Goal: Transaction & Acquisition: Purchase product/service

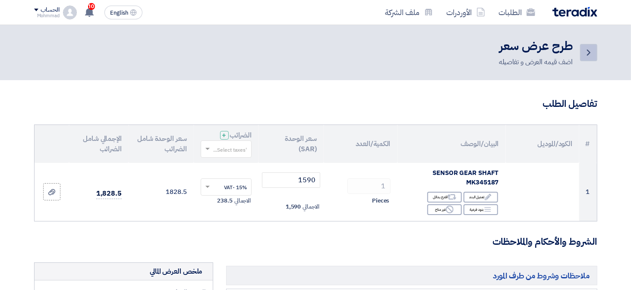
click at [590, 53] on icon "Back" at bounding box center [589, 52] width 10 height 10
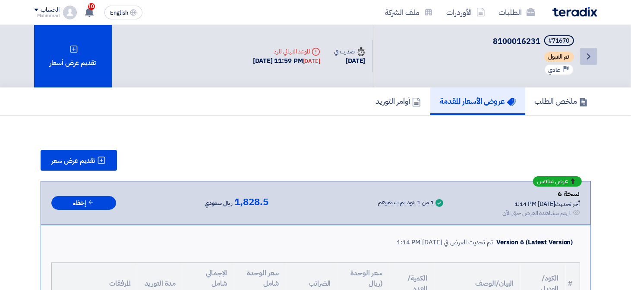
click at [594, 50] on link "Back" at bounding box center [588, 56] width 17 height 17
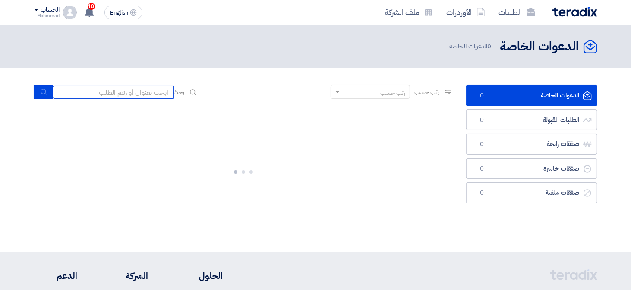
click at [110, 94] on input at bounding box center [113, 92] width 121 height 13
paste input "8100016228"
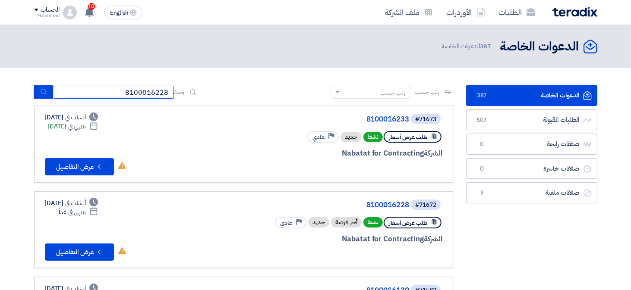
type input "8100016228"
click at [39, 92] on button "submit" at bounding box center [43, 91] width 19 height 13
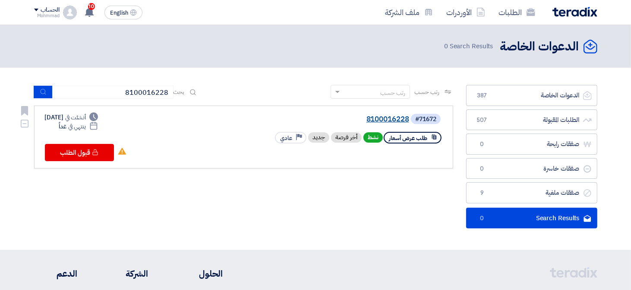
click at [367, 117] on link "8100016228" at bounding box center [323, 120] width 173 height 8
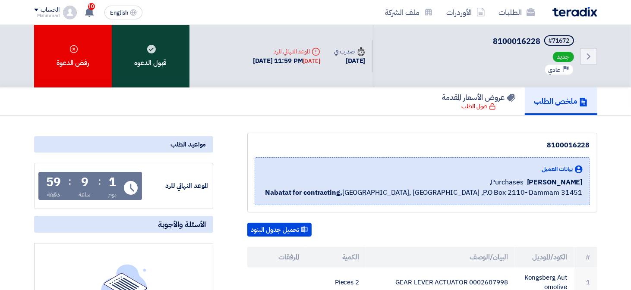
click at [156, 69] on div "قبول الدعوه" at bounding box center [151, 56] width 78 height 63
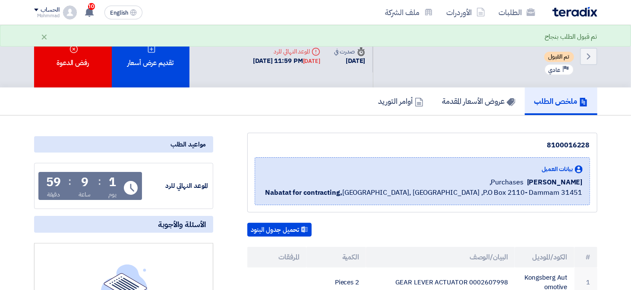
scroll to position [86, 0]
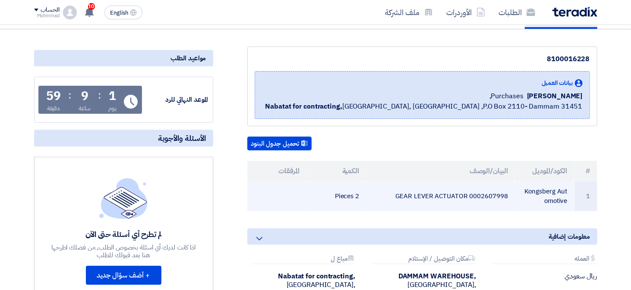
click at [486, 194] on td "0002607998 GEAR LEVER ACTUATOR" at bounding box center [440, 197] width 149 height 30
copy td "0002607998"
drag, startPoint x: 589, startPoint y: 170, endPoint x: 316, endPoint y: 202, distance: 274.7
click at [316, 202] on table "# الكود/الموديل البيان/الوصف الكمية المرفقات 1 Kongsberg Automotive 0002607998 …" at bounding box center [422, 186] width 350 height 50
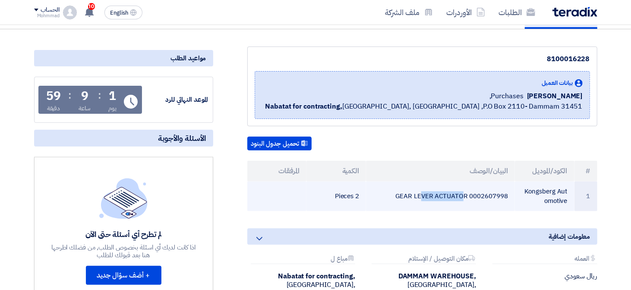
copy table "# الكود/الموديل البيان/الوصف الكمية المرفقات 1 Kongsberg Automotive 0002607998 …"
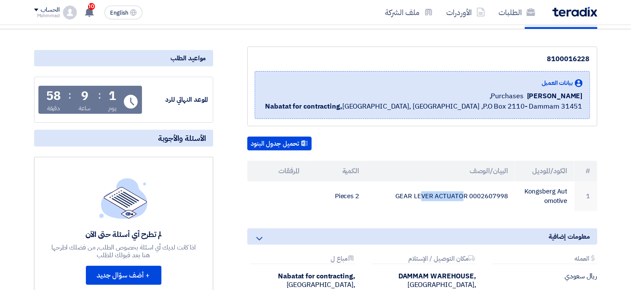
scroll to position [0, 0]
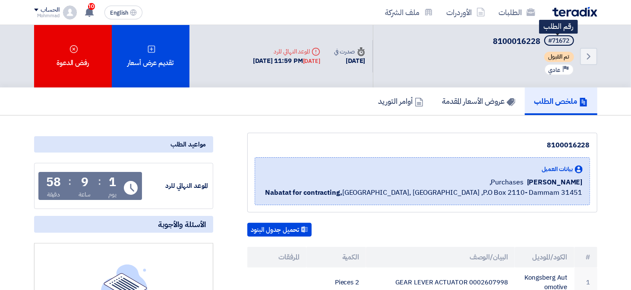
click at [563, 39] on div "#71672" at bounding box center [559, 41] width 21 height 6
copy div "71672"
click at [591, 53] on icon "Back" at bounding box center [589, 56] width 10 height 10
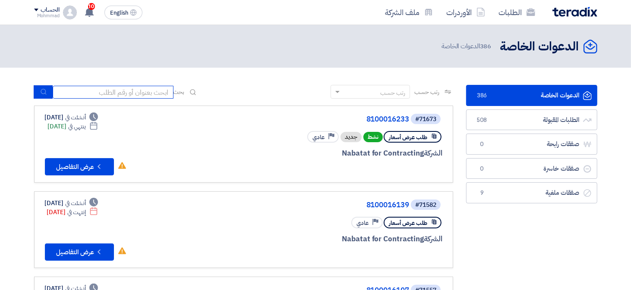
click at [132, 91] on input at bounding box center [113, 92] width 121 height 13
paste input "8100016233"
type input "8100016233"
click at [43, 91] on icon "submit" at bounding box center [43, 91] width 7 height 7
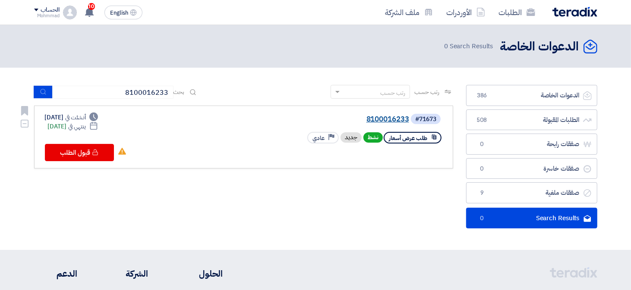
click at [381, 120] on link "8100016233" at bounding box center [323, 120] width 173 height 8
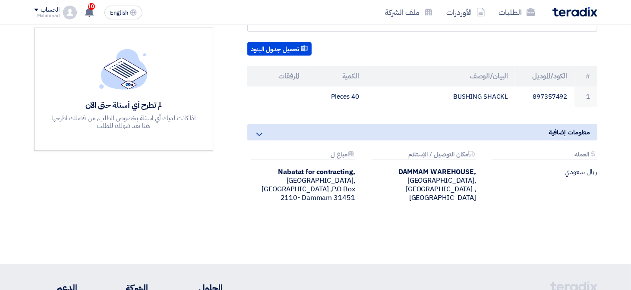
scroll to position [129, 0]
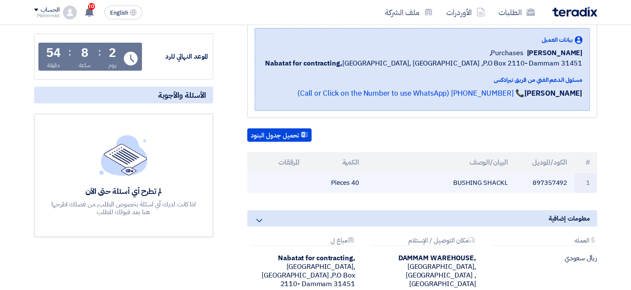
click at [547, 182] on td "897357492" at bounding box center [545, 183] width 60 height 20
copy td "897357492"
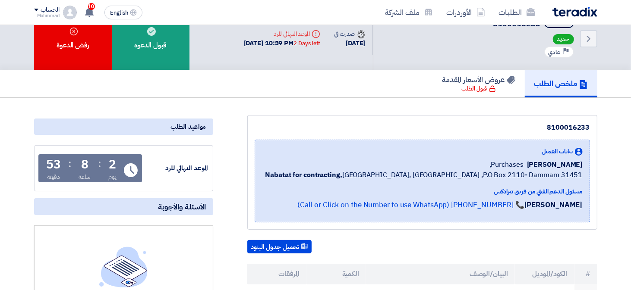
scroll to position [0, 0]
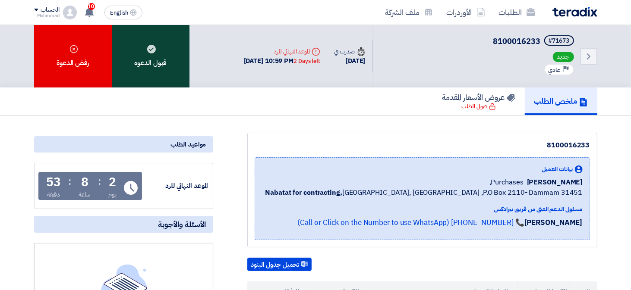
click at [155, 57] on div "قبول الدعوه" at bounding box center [151, 56] width 78 height 63
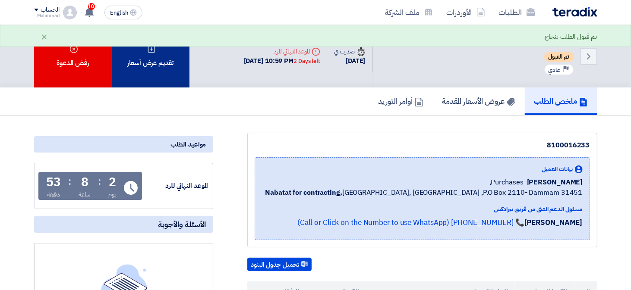
click at [158, 69] on div "تقديم عرض أسعار" at bounding box center [151, 56] width 78 height 63
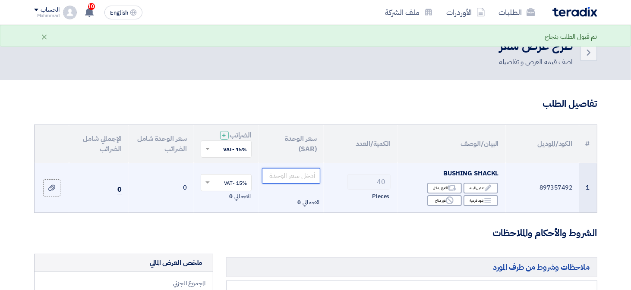
click at [307, 179] on input "number" at bounding box center [291, 176] width 58 height 16
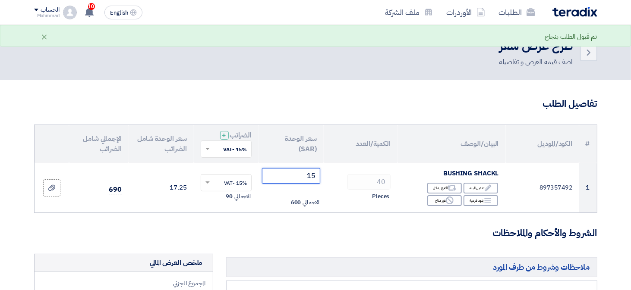
type input "15"
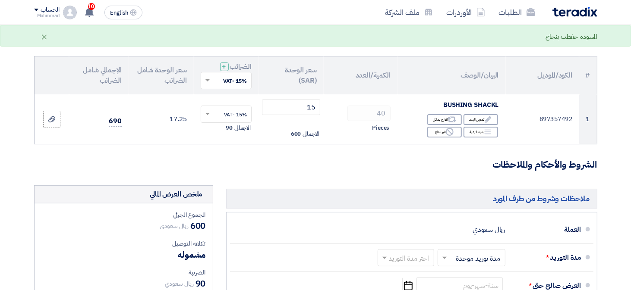
scroll to position [173, 0]
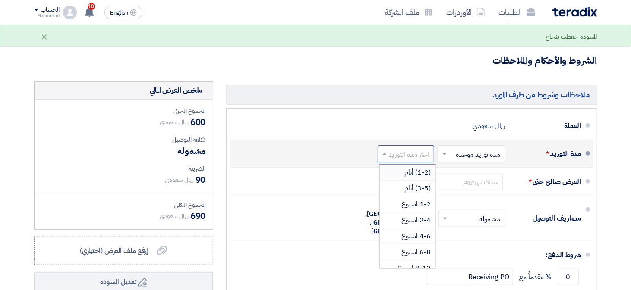
click at [398, 151] on input "text" at bounding box center [404, 154] width 52 height 13
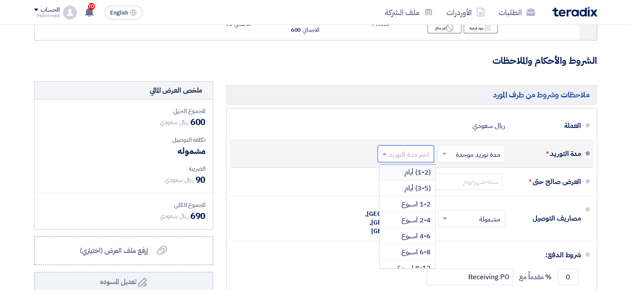
click at [406, 165] on div "(1-2) أيام" at bounding box center [408, 173] width 56 height 16
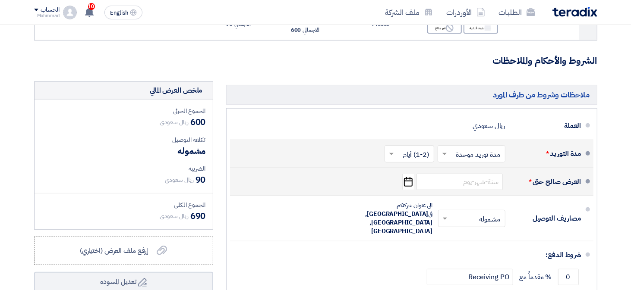
click at [406, 179] on icon "Pick a date" at bounding box center [408, 182] width 12 height 16
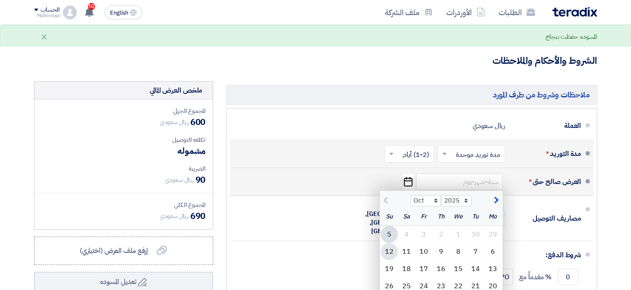
click at [390, 254] on div "12" at bounding box center [389, 251] width 17 height 17
type input "[DATE]"
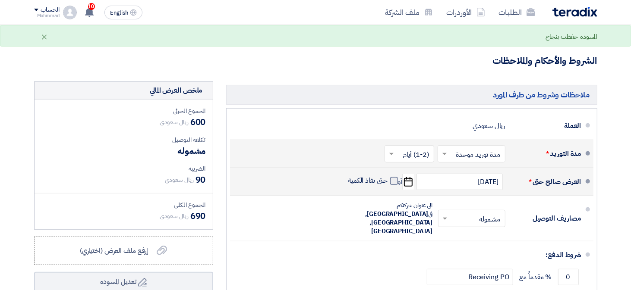
click at [391, 182] on span at bounding box center [394, 181] width 8 height 8
click at [388, 182] on input "حتى نفاذ الكمية" at bounding box center [366, 185] width 41 height 16
checkbox input "true"
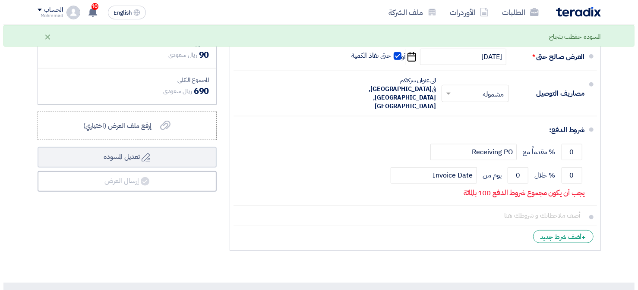
scroll to position [302, 0]
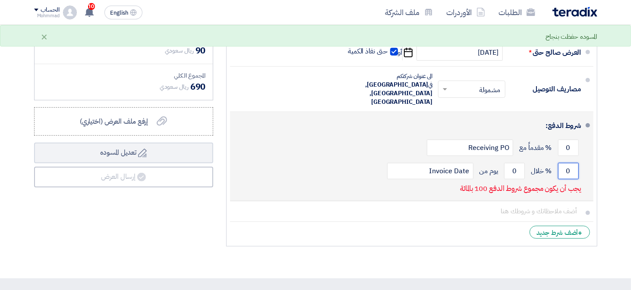
click at [568, 163] on input "0" at bounding box center [568, 171] width 21 height 16
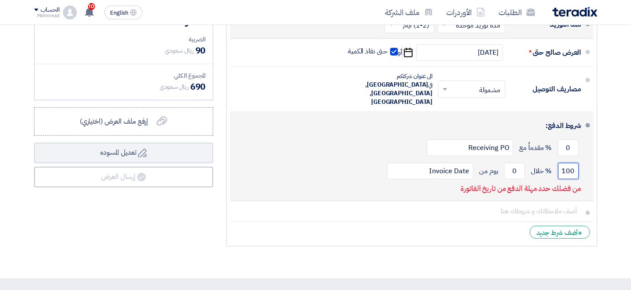
type input "100"
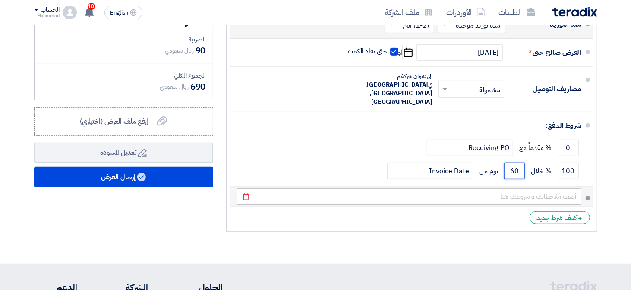
type input "60"
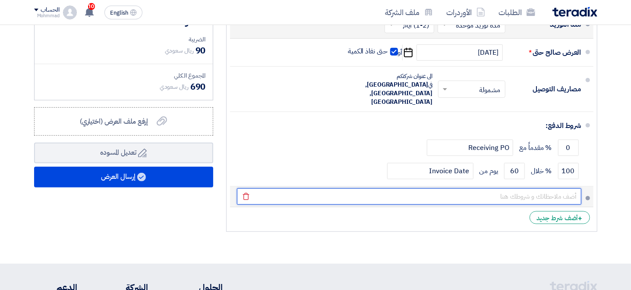
click at [536, 189] on input "text" at bounding box center [409, 197] width 344 height 16
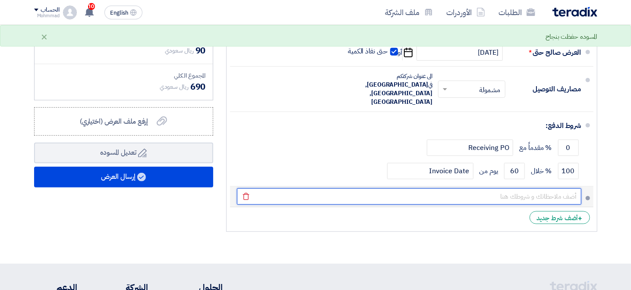
paste input "002140"
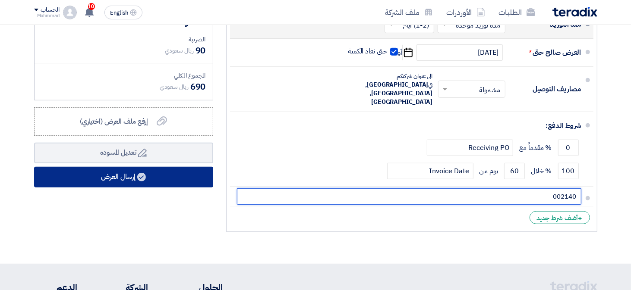
type input "002140"
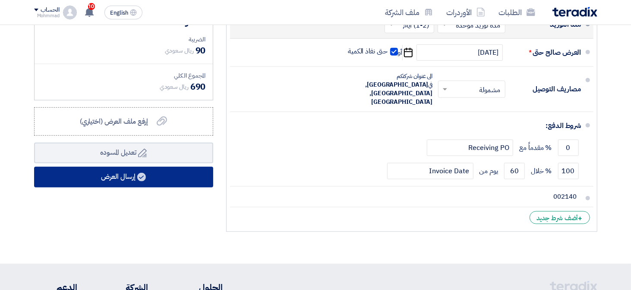
click at [170, 174] on button "إرسال العرض" at bounding box center [123, 177] width 179 height 21
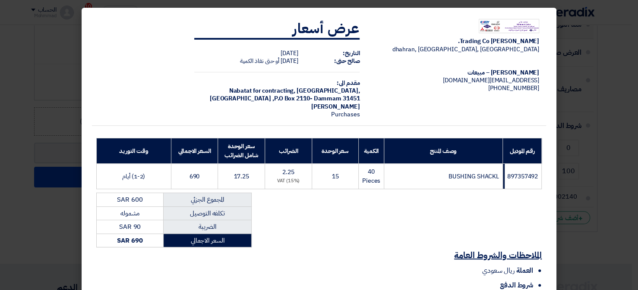
scroll to position [104, 0]
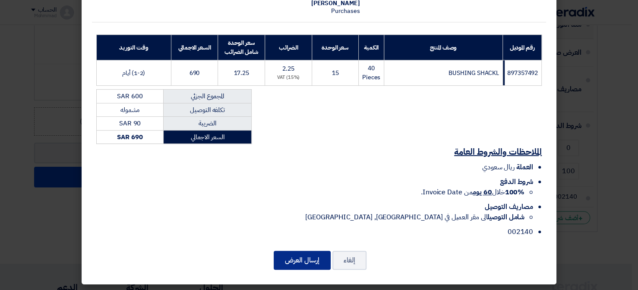
click at [295, 264] on button "إرسال العرض" at bounding box center [302, 260] width 57 height 19
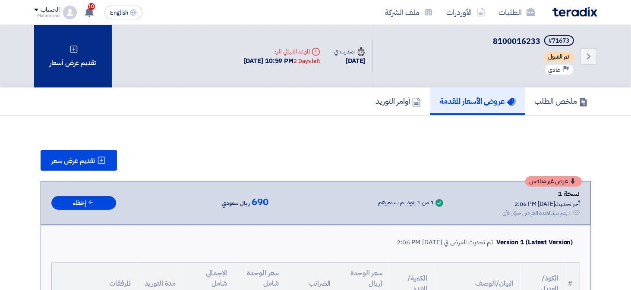
click at [56, 53] on div "تقديم عرض أسعار" at bounding box center [73, 56] width 78 height 63
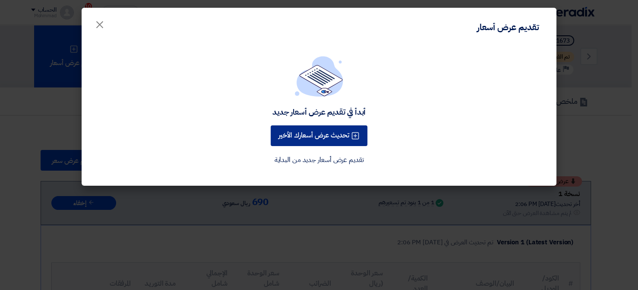
click at [292, 129] on button "تحديث عرض أسعارك الأخير" at bounding box center [319, 136] width 97 height 21
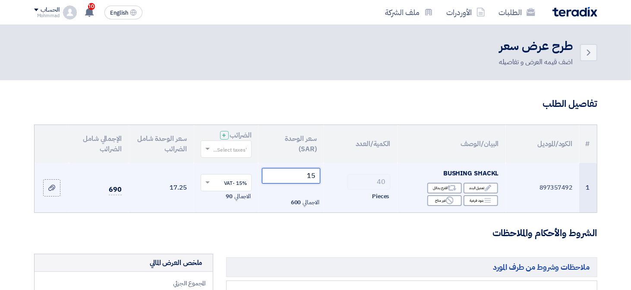
click at [306, 181] on input "15" at bounding box center [291, 176] width 58 height 16
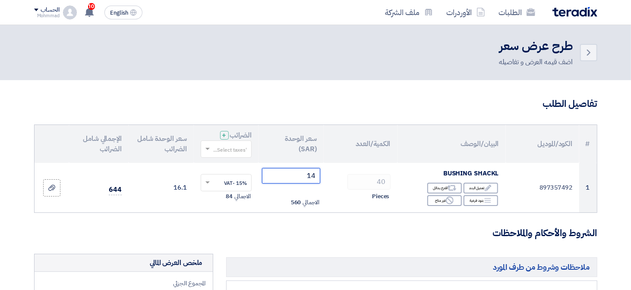
type input "14"
click at [290, 232] on h3 "الشروط والأحكام والملاحظات" at bounding box center [315, 233] width 563 height 13
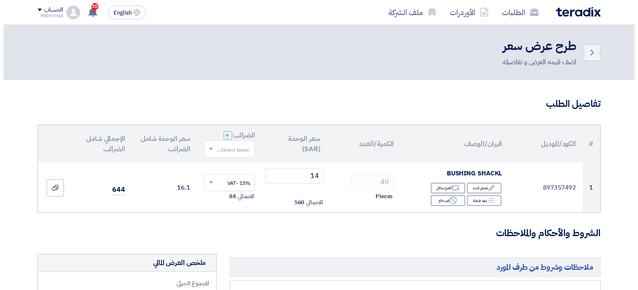
scroll to position [302, 0]
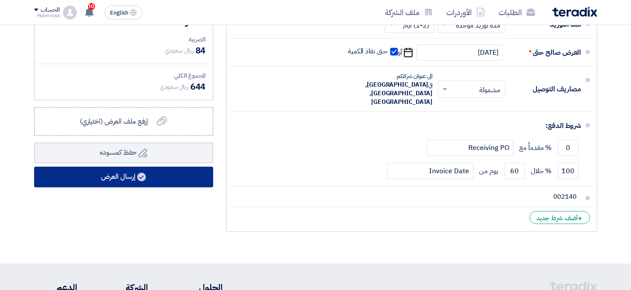
click at [148, 172] on button "إرسال العرض" at bounding box center [123, 177] width 179 height 21
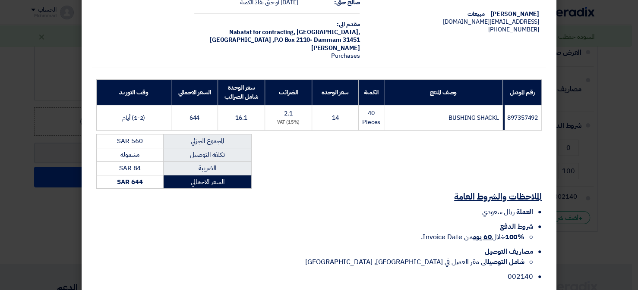
scroll to position [104, 0]
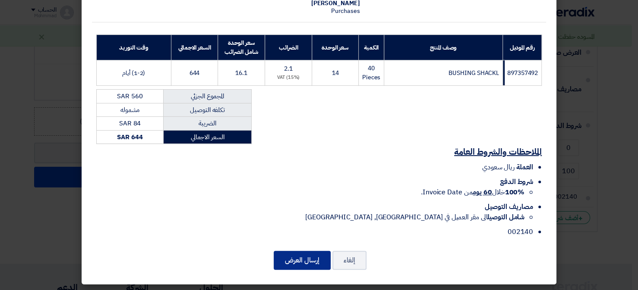
click at [304, 258] on button "إرسال العرض" at bounding box center [302, 260] width 57 height 19
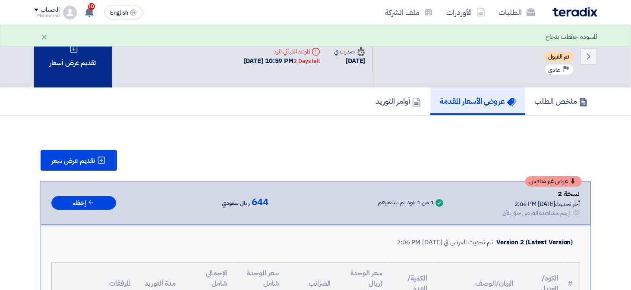
click at [75, 82] on div "تقديم عرض أسعار" at bounding box center [73, 56] width 78 height 63
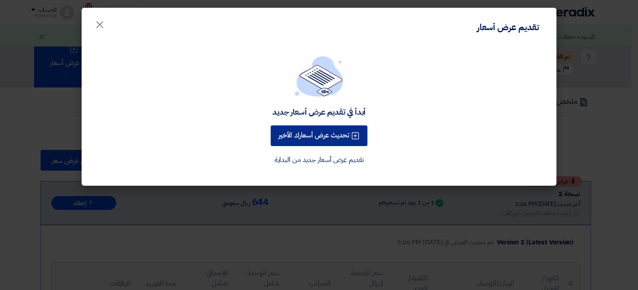
click at [315, 135] on button "تحديث عرض أسعارك الأخير" at bounding box center [319, 136] width 97 height 21
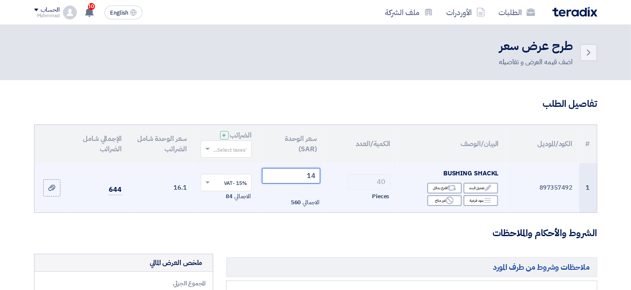
click at [314, 176] on input "14" at bounding box center [291, 176] width 58 height 16
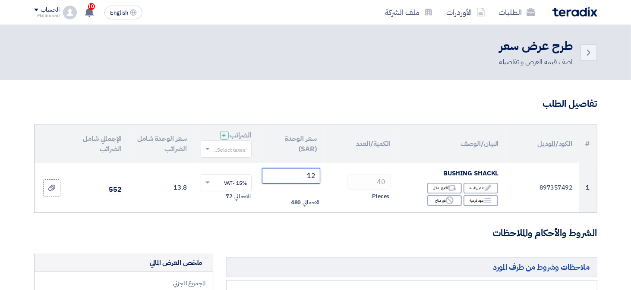
type input "12"
click at [332, 238] on h3 "الشروط والأحكام والملاحظات" at bounding box center [315, 233] width 563 height 13
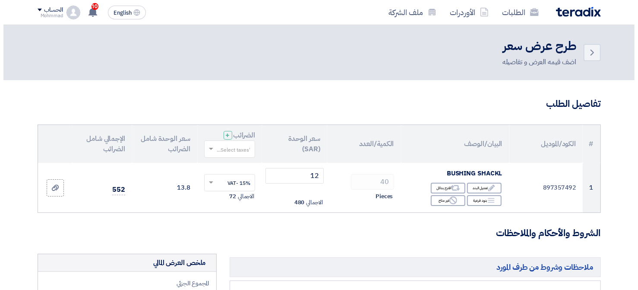
scroll to position [302, 0]
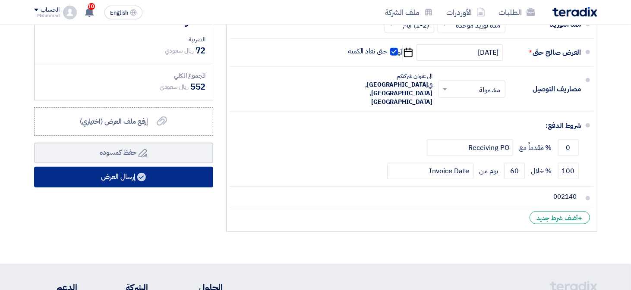
click at [123, 176] on button "إرسال العرض" at bounding box center [123, 177] width 179 height 21
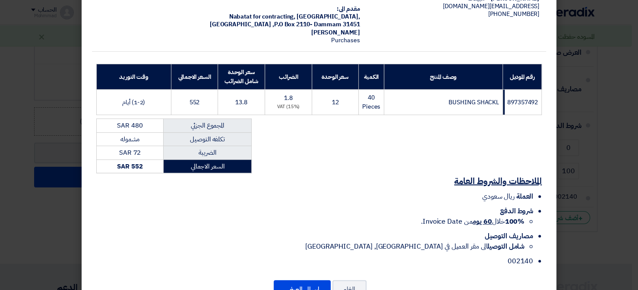
scroll to position [104, 0]
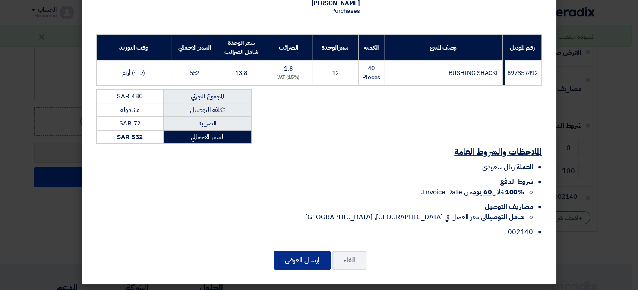
click at [312, 256] on button "إرسال العرض" at bounding box center [302, 260] width 57 height 19
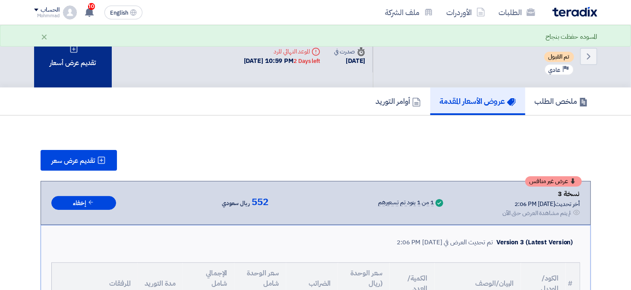
click at [74, 72] on div "تقديم عرض أسعار" at bounding box center [73, 56] width 78 height 63
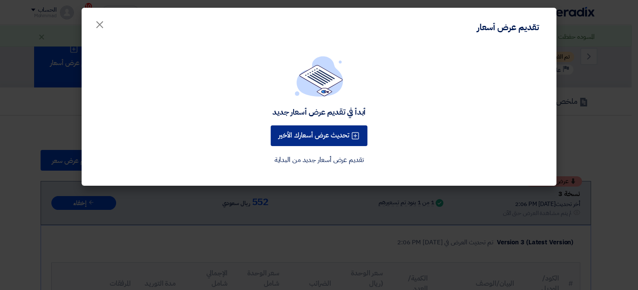
click at [301, 126] on button "تحديث عرض أسعارك الأخير" at bounding box center [319, 136] width 97 height 21
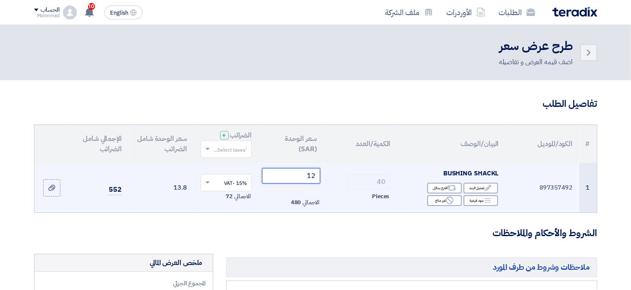
click at [312, 175] on input "12" at bounding box center [291, 176] width 58 height 16
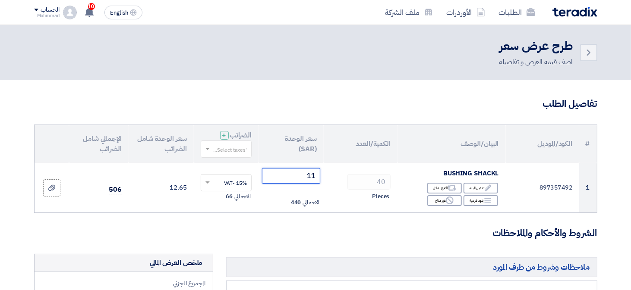
type input "11"
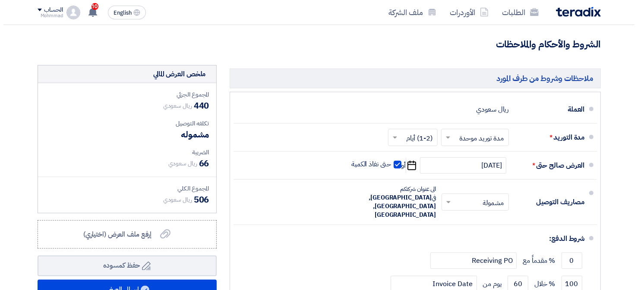
scroll to position [345, 0]
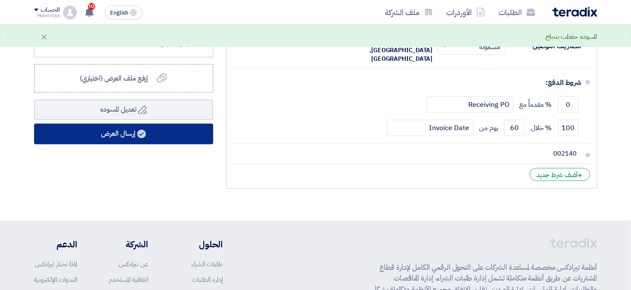
click at [118, 137] on button "إرسال العرض" at bounding box center [123, 134] width 179 height 21
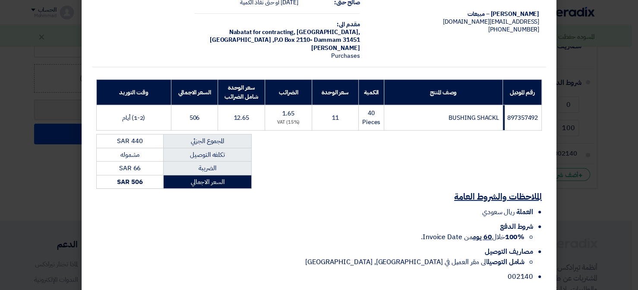
scroll to position [104, 0]
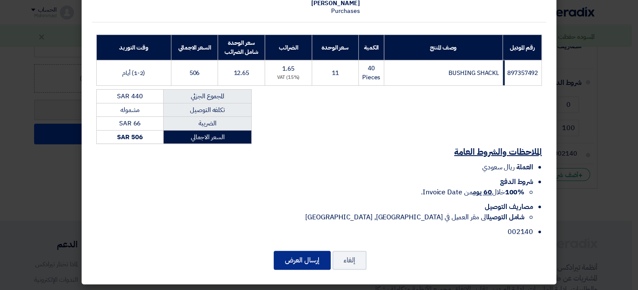
click at [312, 254] on button "إرسال العرض" at bounding box center [302, 260] width 57 height 19
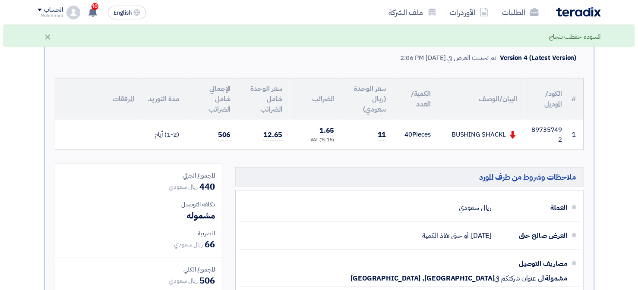
scroll to position [96, 0]
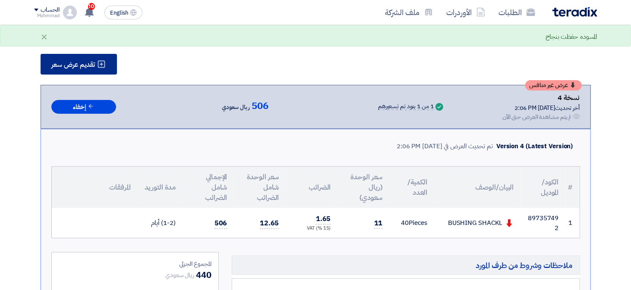
click at [76, 61] on span "تقديم عرض سعر" at bounding box center [74, 64] width 44 height 7
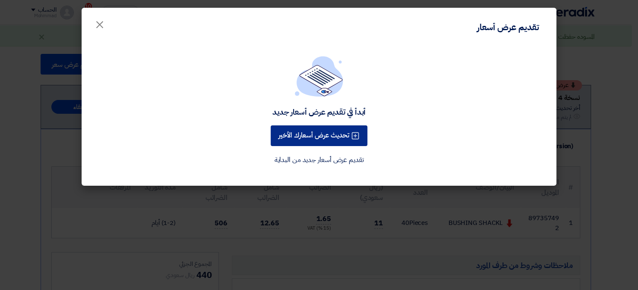
click at [310, 131] on button "تحديث عرض أسعارك الأخير" at bounding box center [319, 136] width 97 height 21
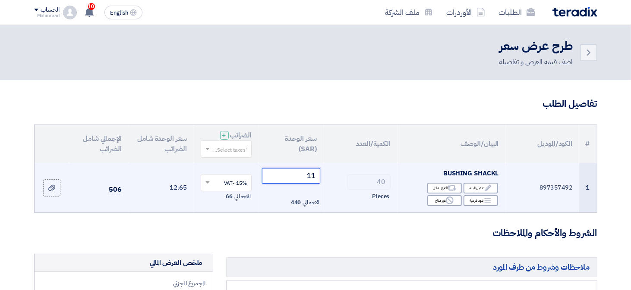
click at [312, 177] on input "11" at bounding box center [291, 176] width 58 height 16
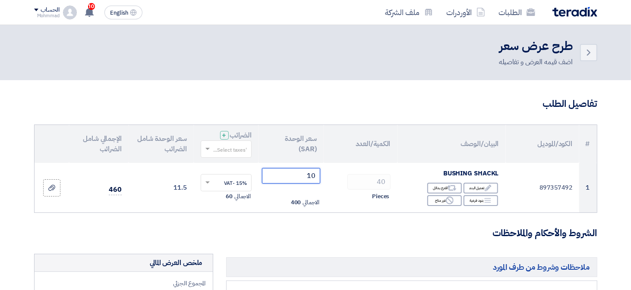
type input "10"
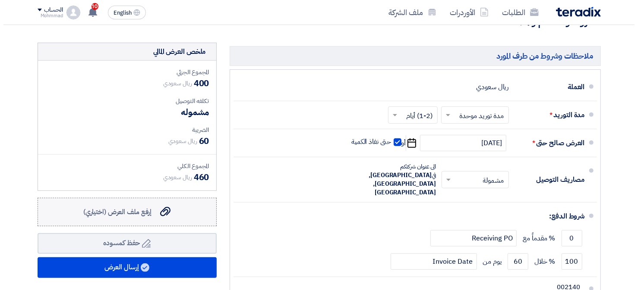
scroll to position [216, 0]
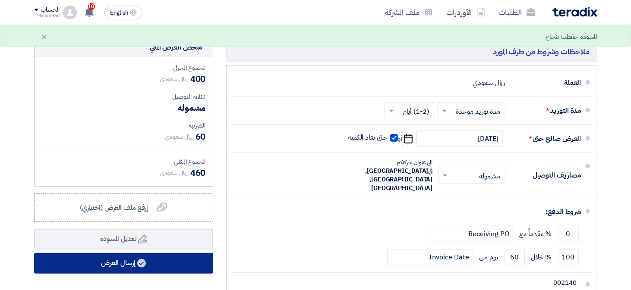
click at [125, 256] on button "إرسال العرض" at bounding box center [123, 263] width 179 height 21
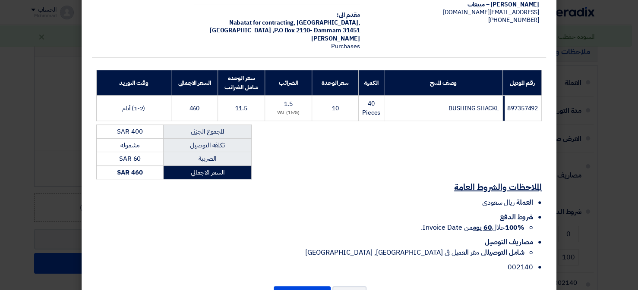
scroll to position [104, 0]
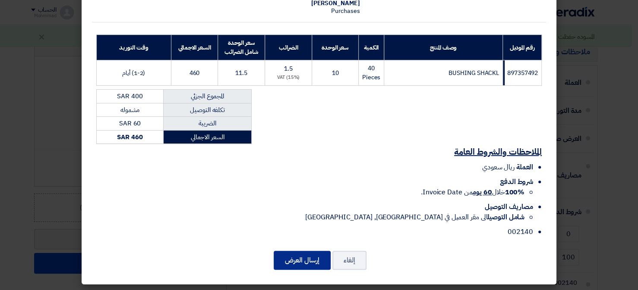
click at [325, 256] on button "إرسال العرض" at bounding box center [302, 260] width 57 height 19
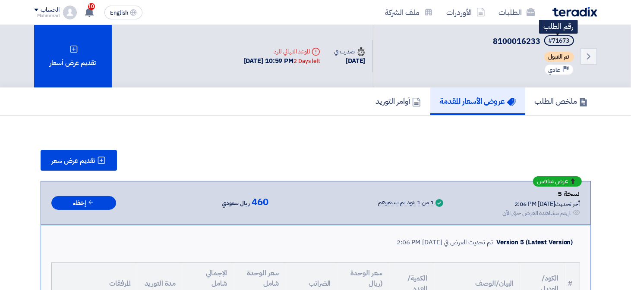
click at [563, 38] on div "#71673" at bounding box center [559, 41] width 21 height 6
copy div "71673"
click at [585, 58] on icon "Back" at bounding box center [589, 56] width 10 height 10
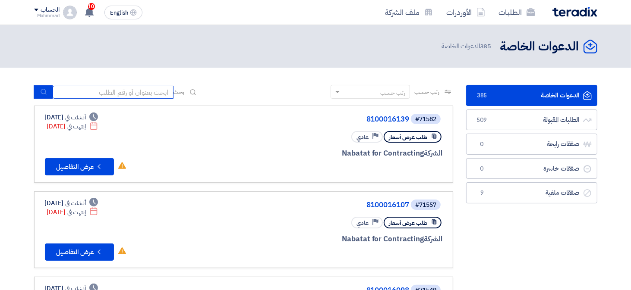
click at [142, 90] on input at bounding box center [113, 92] width 121 height 13
paste input "8100016167"
type input "8100016167"
click at [46, 90] on icon "submit" at bounding box center [43, 91] width 7 height 7
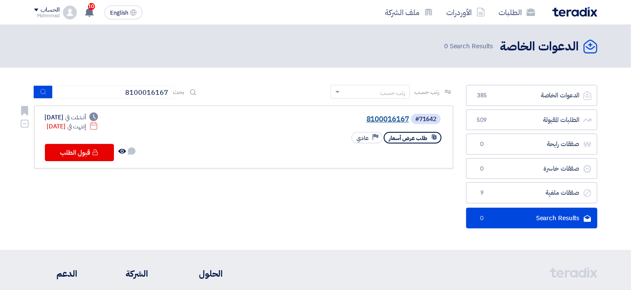
click at [377, 117] on link "8100016167" at bounding box center [323, 120] width 173 height 8
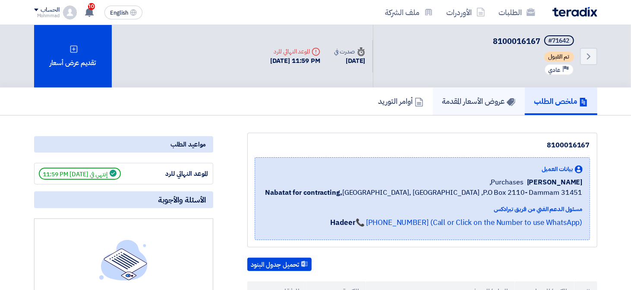
click at [481, 101] on h5 "عروض الأسعار المقدمة" at bounding box center [478, 101] width 73 height 10
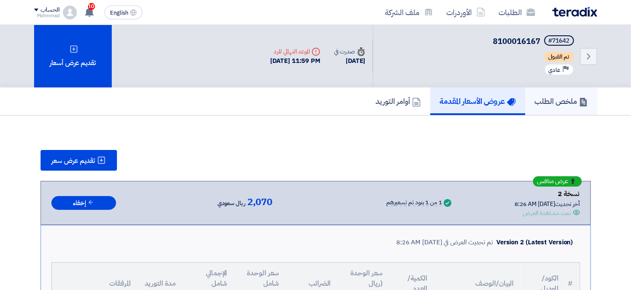
click at [554, 96] on h5 "ملخص الطلب" at bounding box center [561, 101] width 53 height 10
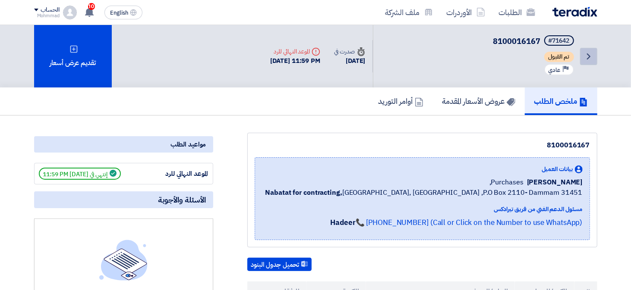
click at [587, 55] on icon "Back" at bounding box center [589, 56] width 10 height 10
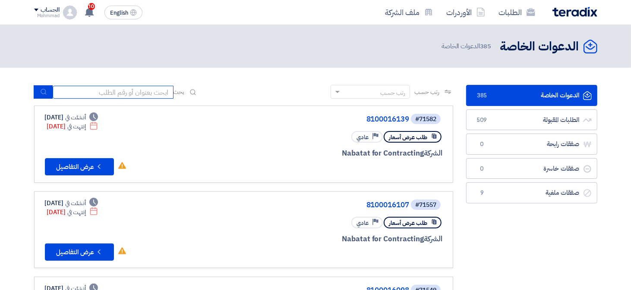
click at [114, 95] on input at bounding box center [113, 92] width 121 height 13
paste input "70996"
type input "70996"
click at [41, 92] on use "submit" at bounding box center [44, 92] width 6 height 6
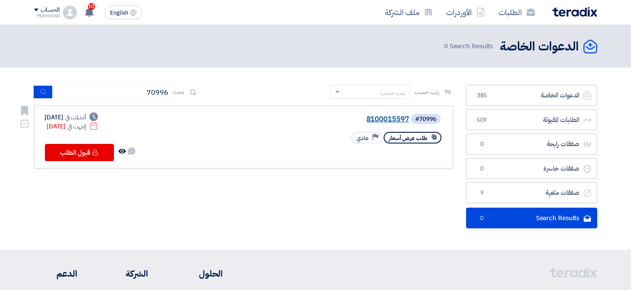
click at [385, 118] on link "8100015597" at bounding box center [323, 120] width 173 height 8
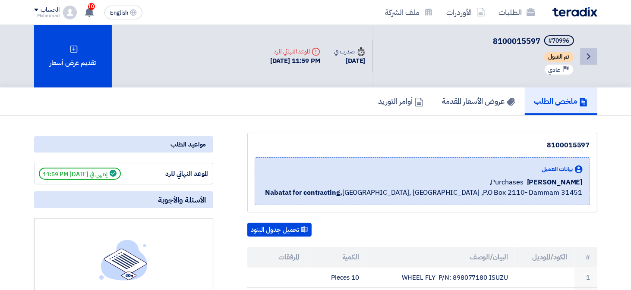
click at [589, 51] on icon "Back" at bounding box center [589, 56] width 10 height 10
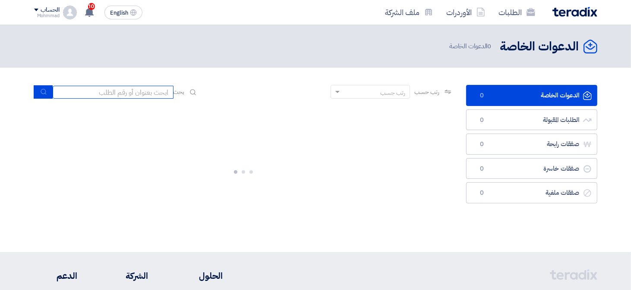
click at [119, 97] on input at bounding box center [113, 92] width 121 height 13
paste input "71565"
type input "71565"
click at [47, 86] on button "submit" at bounding box center [43, 91] width 19 height 13
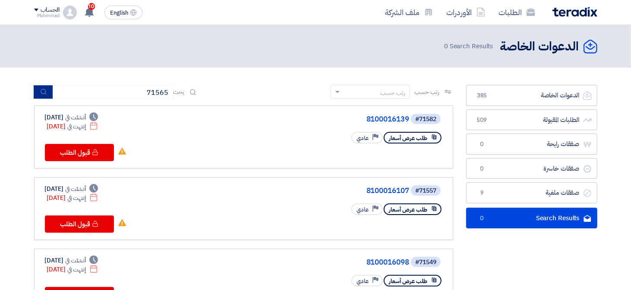
click at [38, 96] on button "submit" at bounding box center [43, 91] width 19 height 13
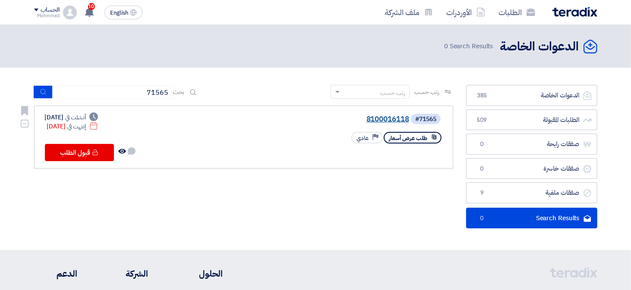
click at [390, 119] on link "8100016118" at bounding box center [323, 120] width 173 height 8
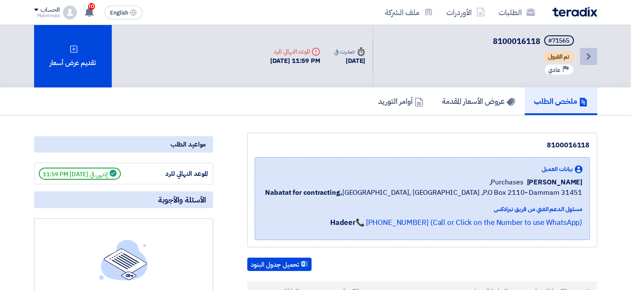
click at [590, 59] on icon "Back" at bounding box center [589, 56] width 10 height 10
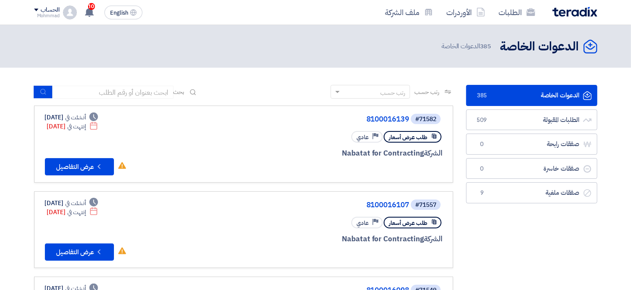
click at [75, 96] on input at bounding box center [113, 92] width 121 height 13
paste input "8100016228"
type input "8100016228"
click at [38, 90] on button "submit" at bounding box center [43, 91] width 19 height 13
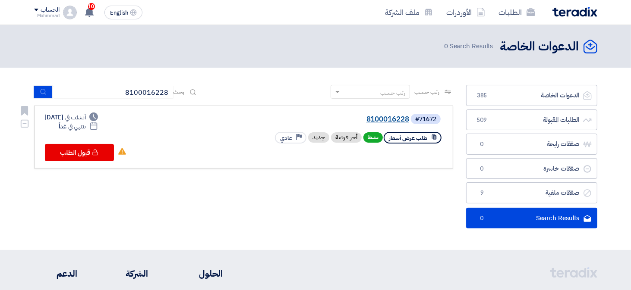
click at [388, 120] on link "8100016228" at bounding box center [323, 120] width 173 height 8
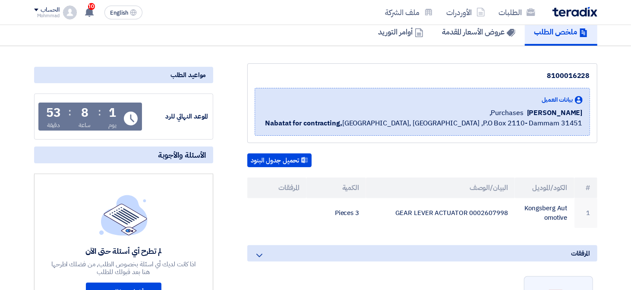
scroll to position [129, 0]
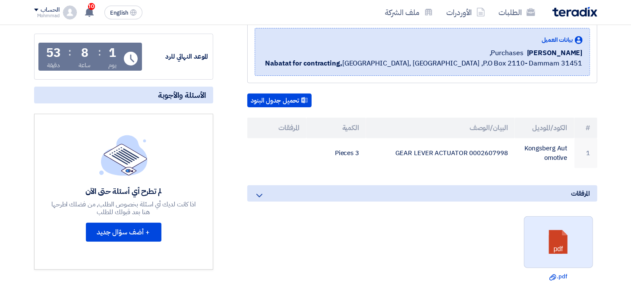
click at [546, 236] on link at bounding box center [558, 243] width 69 height 52
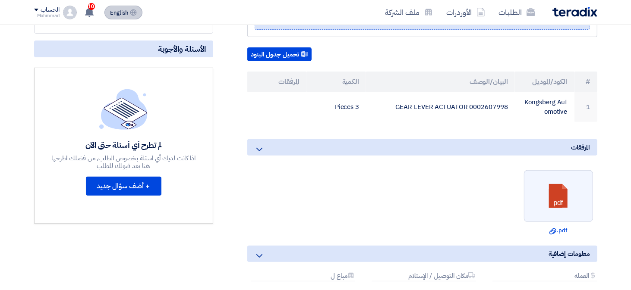
scroll to position [173, 0]
